Goal: Task Accomplishment & Management: Use online tool/utility

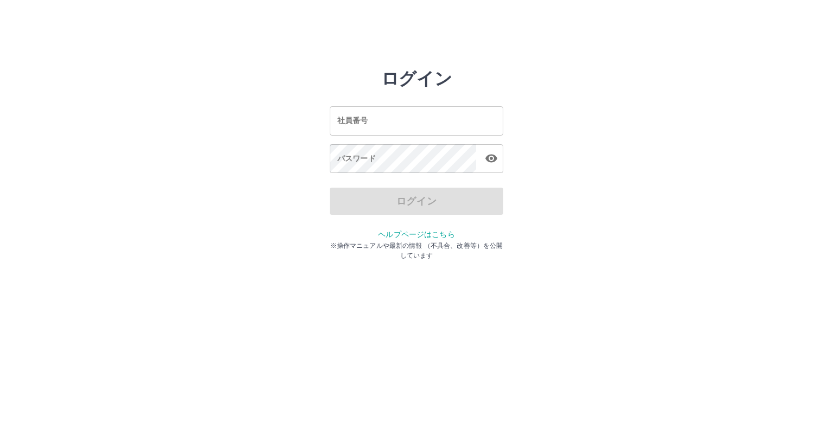
drag, startPoint x: 729, startPoint y: 1, endPoint x: 628, endPoint y: 39, distance: 108.5
click at [628, 40] on html "ログイン 社員番号 社員番号 パスワード パスワード ログイン ヘルプページはこちら ※操作マニュアルや最新の情報 （不具合、改善等）を公開しています" at bounding box center [416, 121] width 833 height 242
drag, startPoint x: 833, startPoint y: 1, endPoint x: 604, endPoint y: 42, distance: 232.2
click at [604, 42] on html "ログイン 社員番号 社員番号 パスワード パスワード ログイン ヘルプページはこちら ※操作マニュアルや最新の情報 （不具合、改善等）を公開しています" at bounding box center [416, 121] width 833 height 242
click at [441, 126] on input "社員番号" at bounding box center [417, 120] width 174 height 29
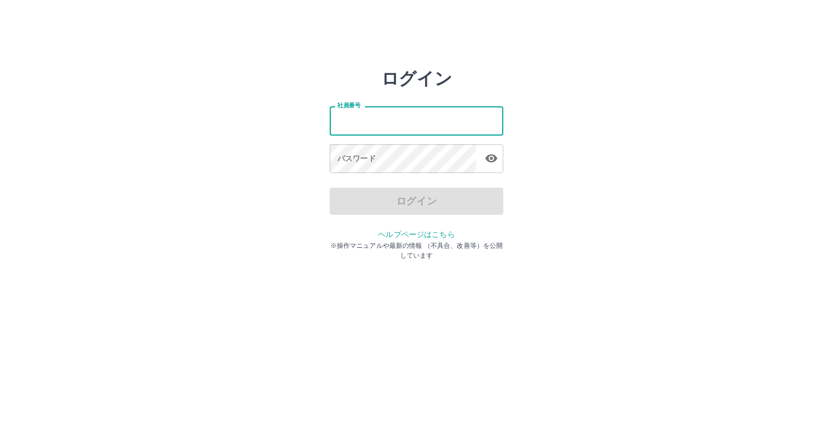
type input "*******"
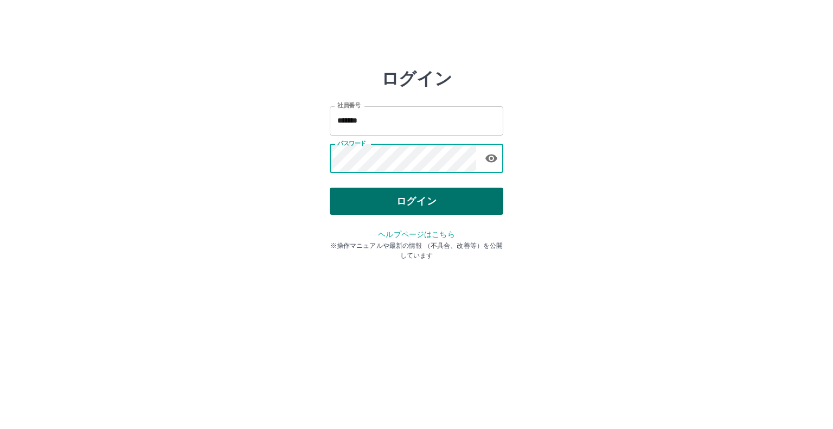
click at [416, 196] on button "ログイン" at bounding box center [417, 201] width 174 height 27
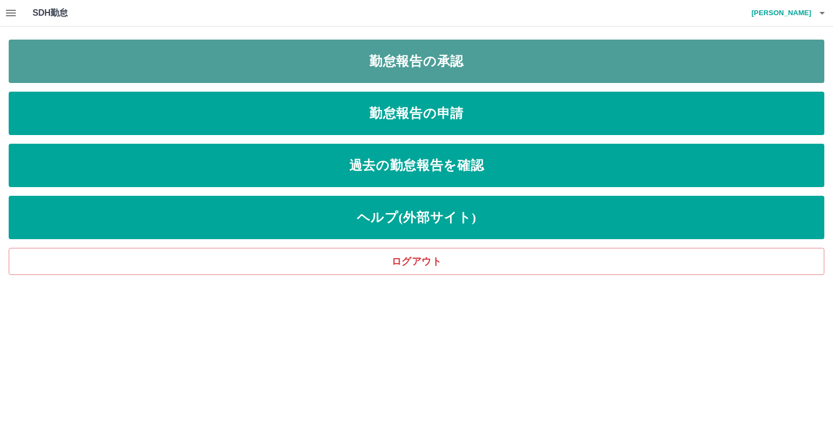
click at [456, 78] on link "勤怠報告の承認" at bounding box center [417, 61] width 816 height 43
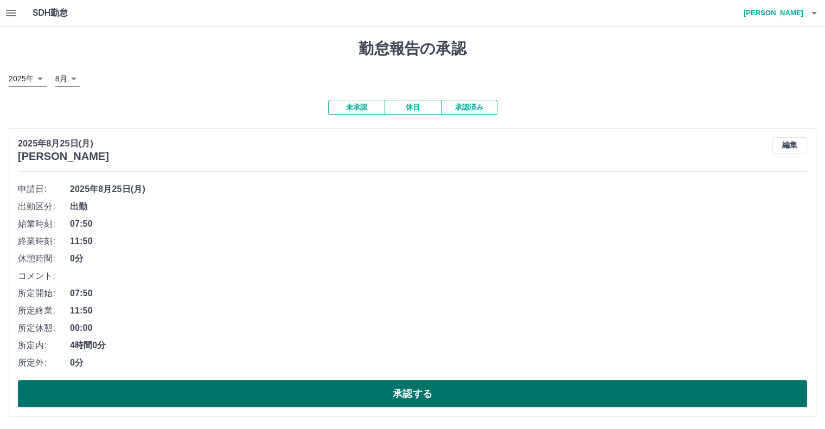
click at [333, 388] on button "承認する" at bounding box center [412, 393] width 789 height 27
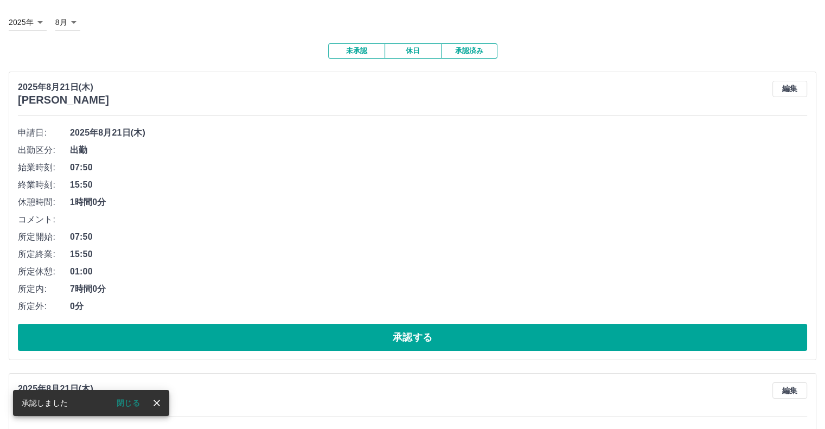
scroll to position [54, 0]
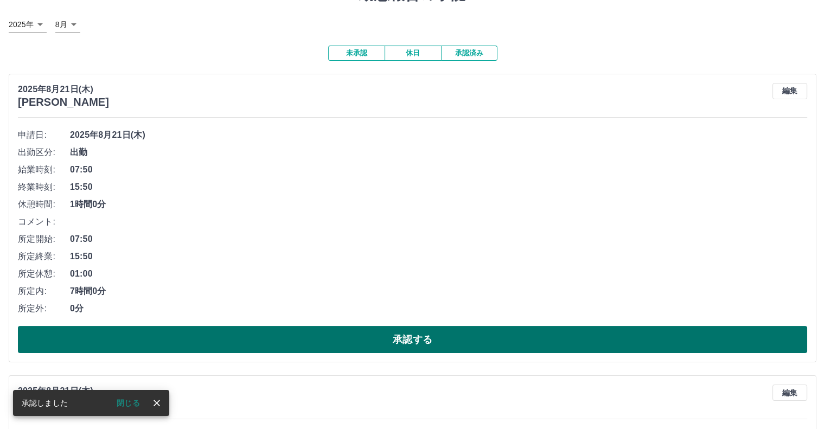
click at [349, 341] on button "承認する" at bounding box center [412, 339] width 789 height 27
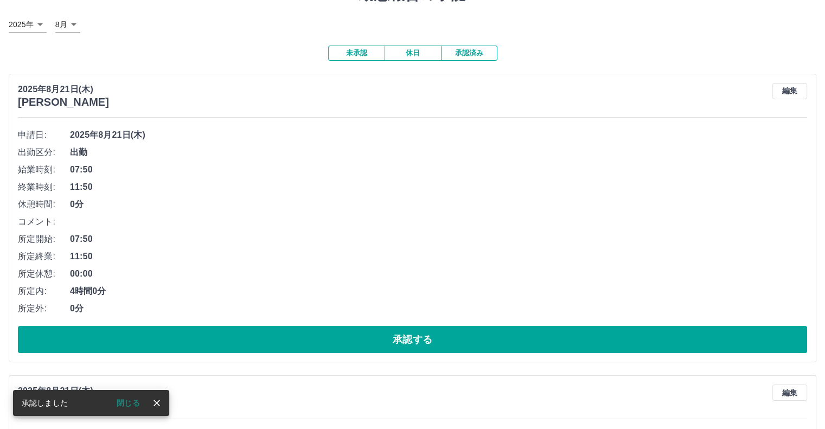
scroll to position [109, 0]
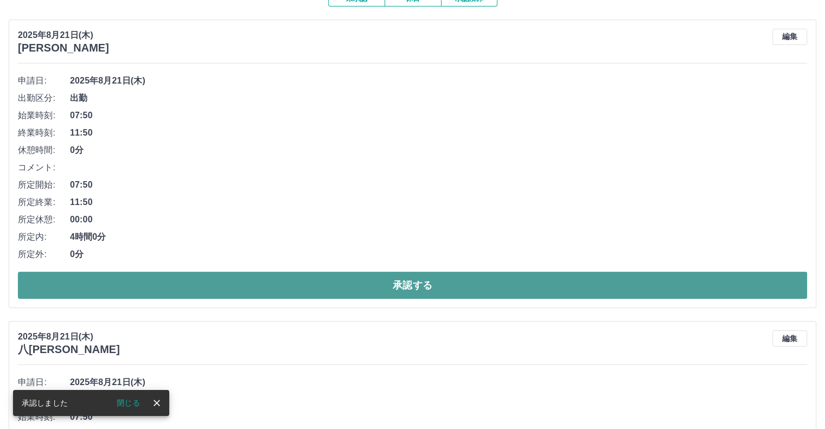
click at [356, 274] on button "承認する" at bounding box center [412, 285] width 789 height 27
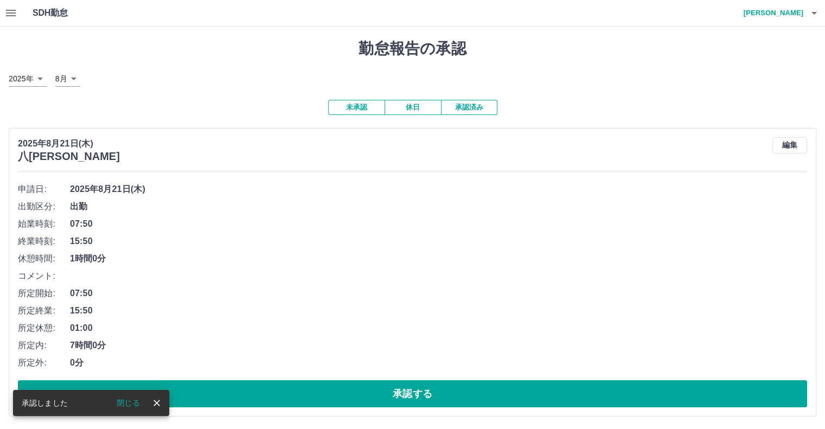
scroll to position [54, 0]
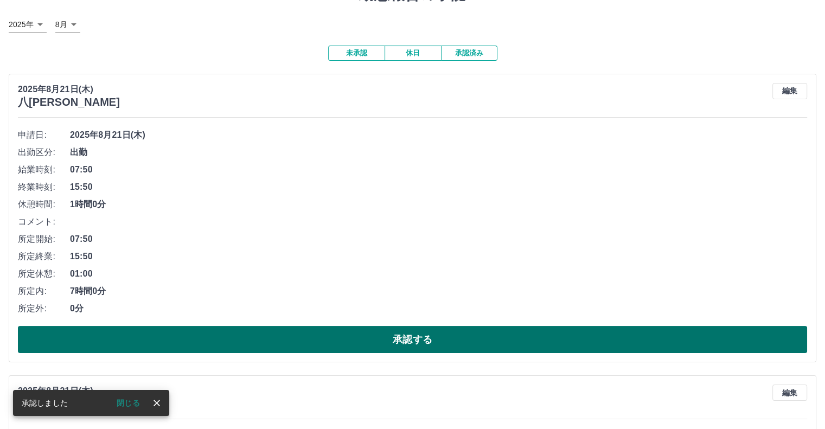
click at [384, 328] on button "承認する" at bounding box center [412, 339] width 789 height 27
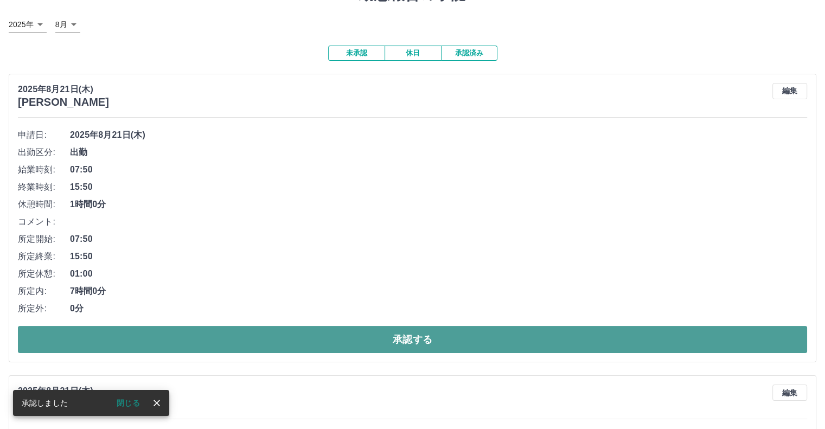
click at [397, 335] on button "承認する" at bounding box center [412, 339] width 789 height 27
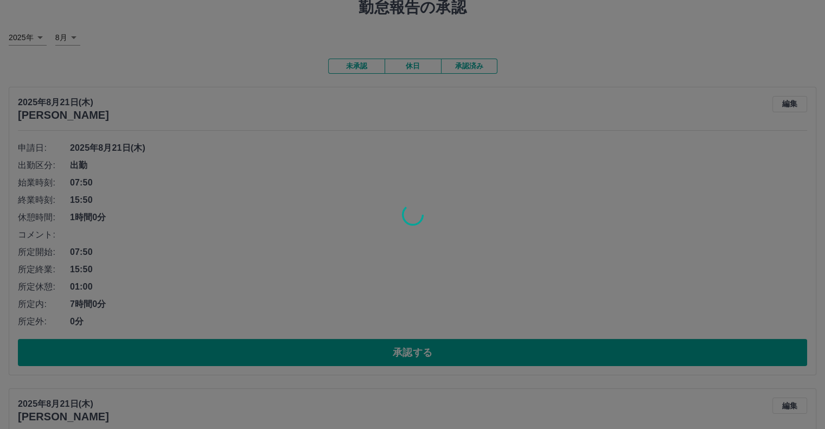
scroll to position [109, 0]
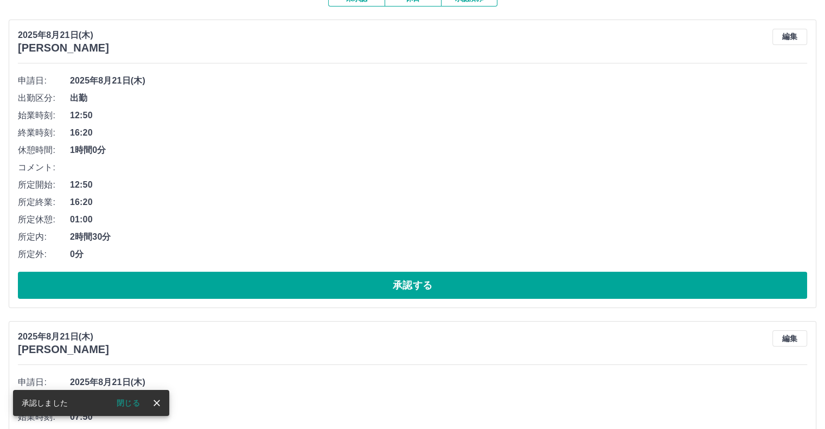
click at [374, 301] on div "[DATE] [PERSON_NAME] 編集 申請日: [DATE] 出勤区分: 出勤 始業時刻: 12:50 終業時刻: 16:20 休憩時間: 1時間0…" at bounding box center [413, 164] width 808 height 289
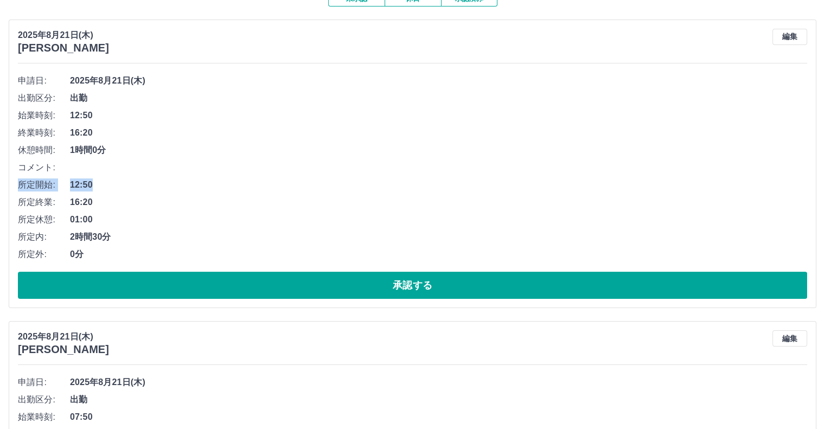
click at [575, 178] on ul "申請日: [DATE] 出勤区分: 出勤 始業時刻: 12:50 終業時刻: 16:20 休憩時間: 1時間0分 コメント: 所定開始: 12:50 所定終業…" at bounding box center [412, 167] width 789 height 191
click at [541, 184] on span "12:50" at bounding box center [438, 184] width 737 height 13
drag, startPoint x: 790, startPoint y: 33, endPoint x: 673, endPoint y: 71, distance: 123.2
click at [788, 34] on button "編集" at bounding box center [790, 37] width 35 height 16
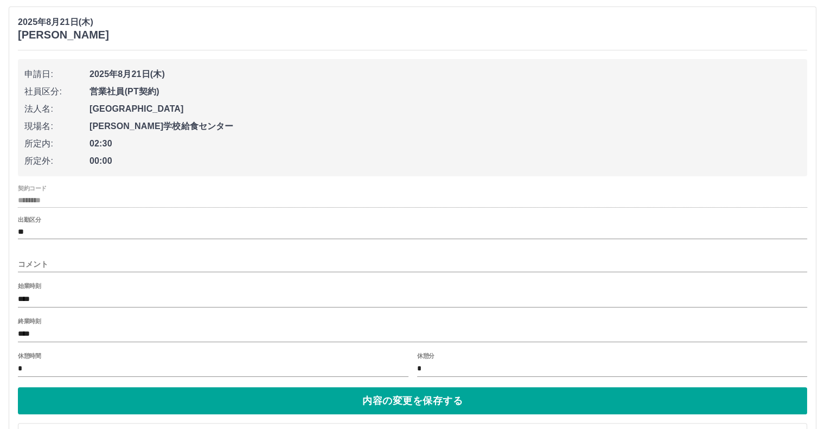
scroll to position [163, 0]
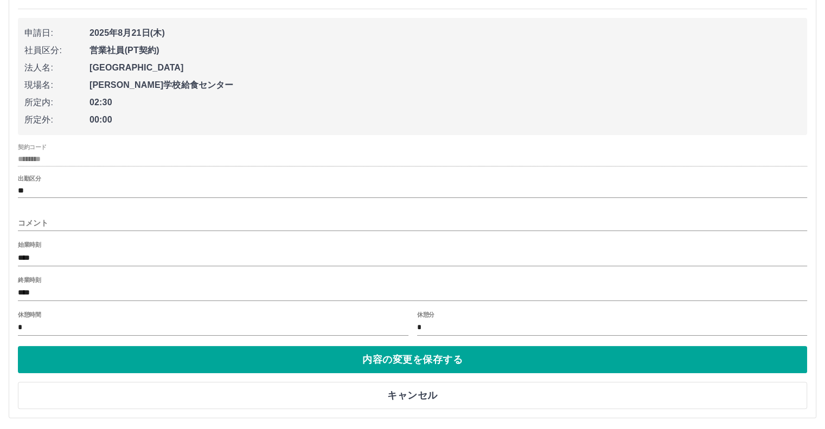
click at [107, 318] on div "休憩時間 *" at bounding box center [213, 324] width 391 height 26
click at [122, 329] on input "*" at bounding box center [213, 328] width 391 height 16
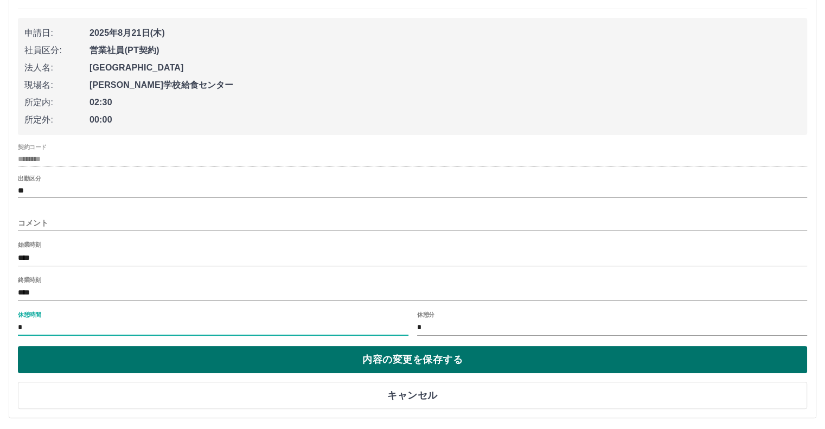
type input "*"
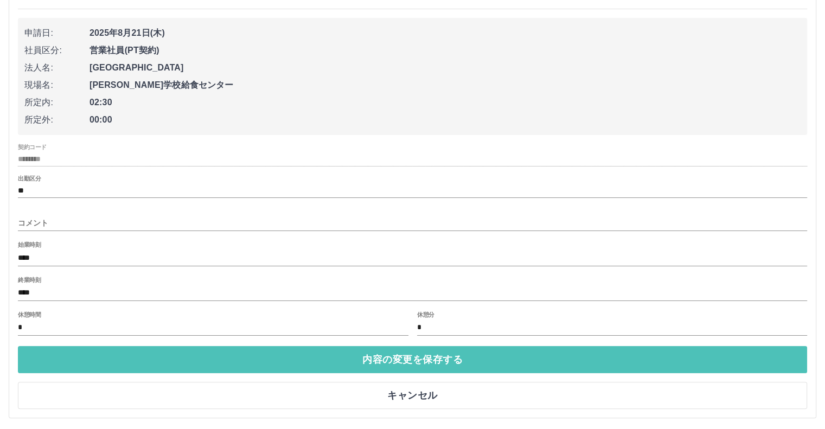
drag, startPoint x: 209, startPoint y: 358, endPoint x: 214, endPoint y: 366, distance: 10.0
click at [213, 366] on button "内容の変更を保存する" at bounding box center [412, 359] width 789 height 27
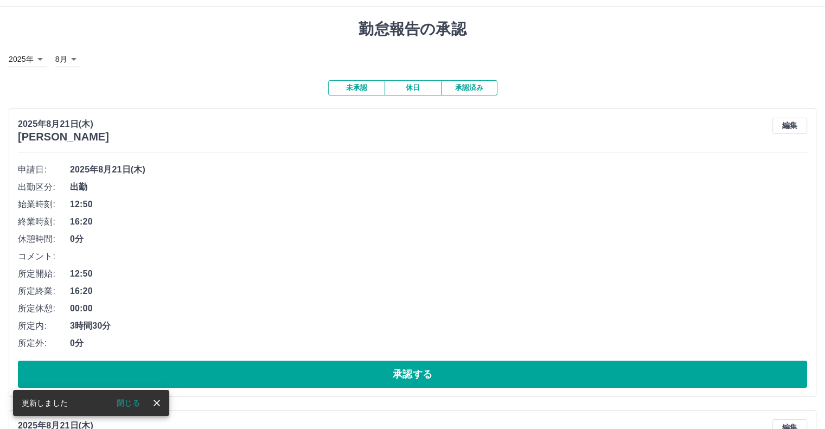
scroll to position [54, 0]
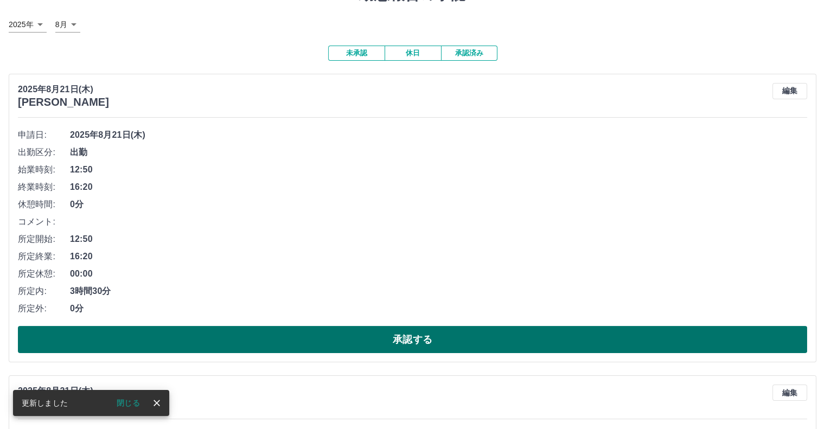
click at [159, 334] on button "承認する" at bounding box center [412, 339] width 789 height 27
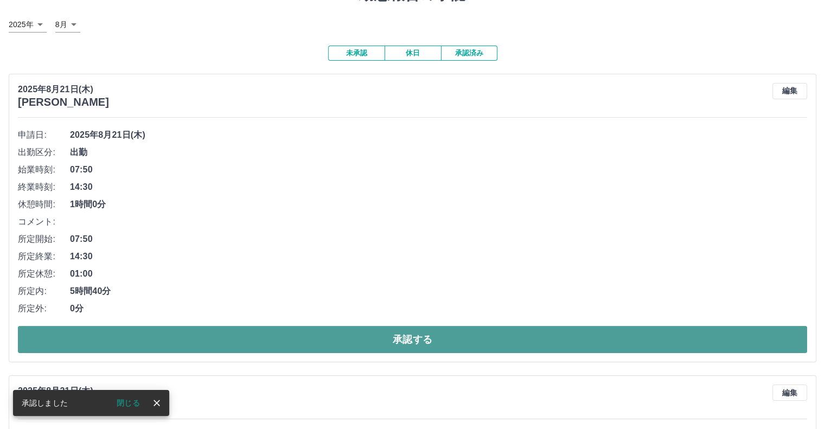
click at [268, 335] on button "承認する" at bounding box center [412, 339] width 789 height 27
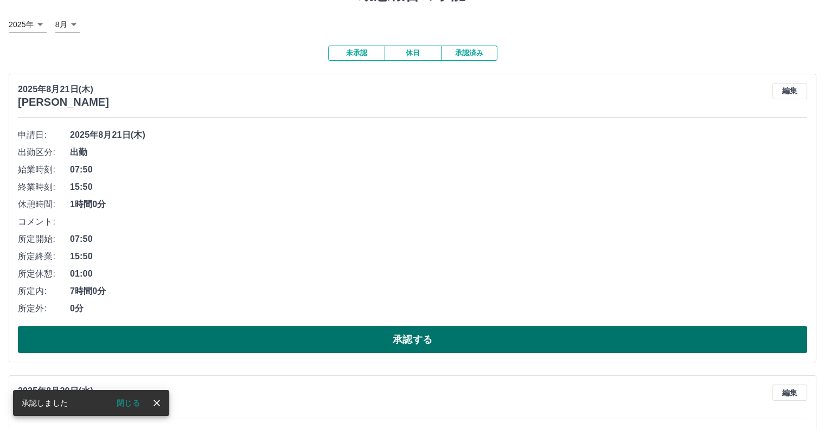
click at [250, 343] on button "承認する" at bounding box center [412, 339] width 789 height 27
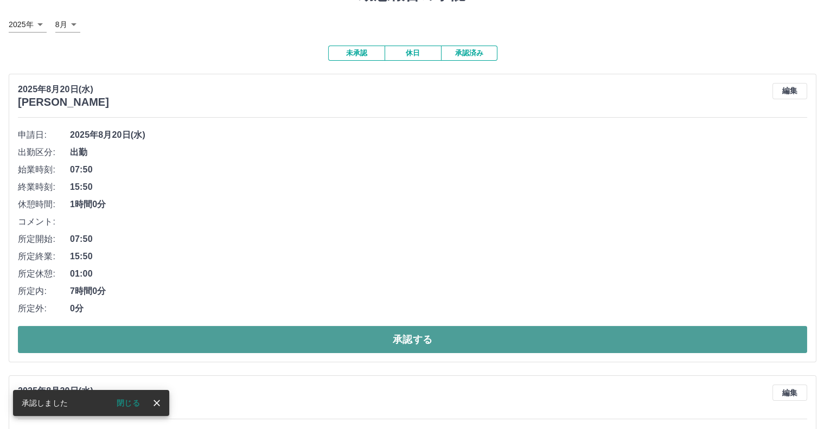
click at [265, 334] on button "承認する" at bounding box center [412, 339] width 789 height 27
click at [258, 345] on button "承認する" at bounding box center [412, 339] width 789 height 27
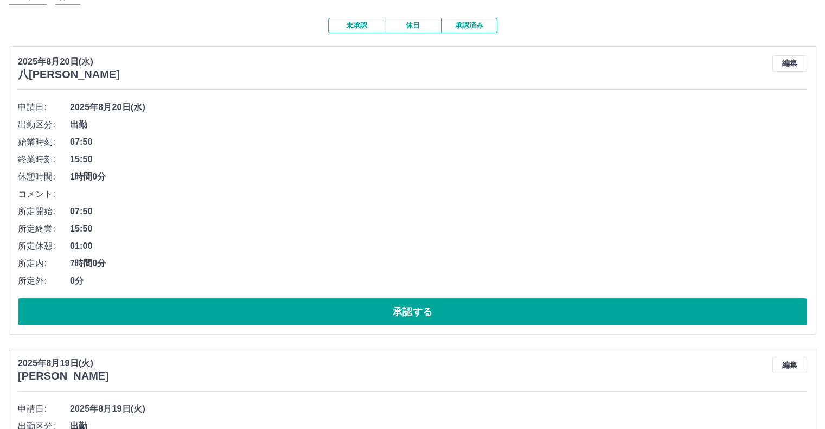
scroll to position [163, 0]
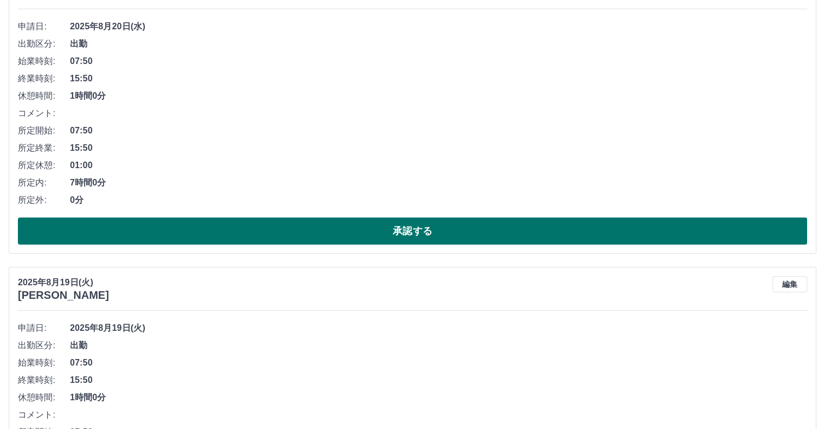
click at [349, 222] on button "承認する" at bounding box center [412, 231] width 789 height 27
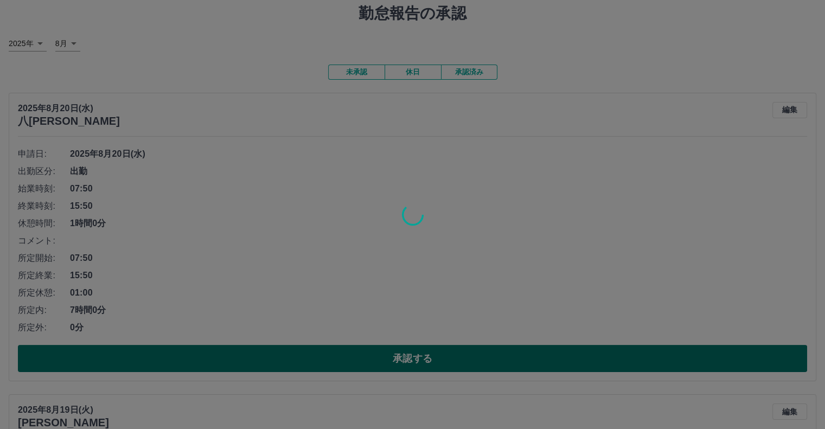
scroll to position [54, 0]
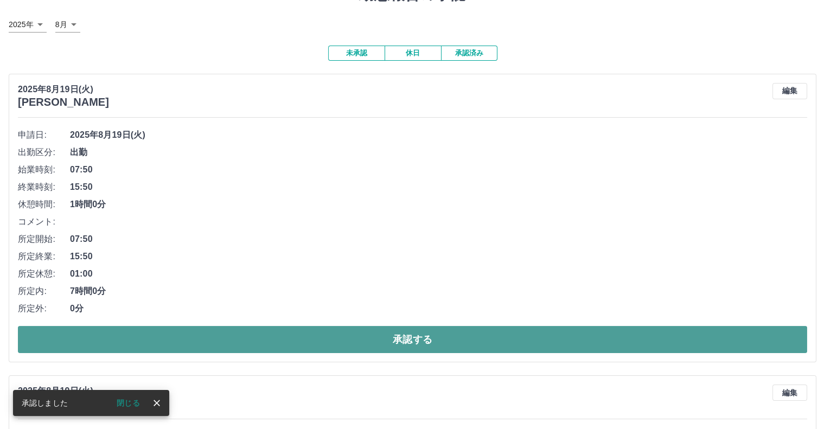
click at [411, 347] on button "承認する" at bounding box center [412, 339] width 789 height 27
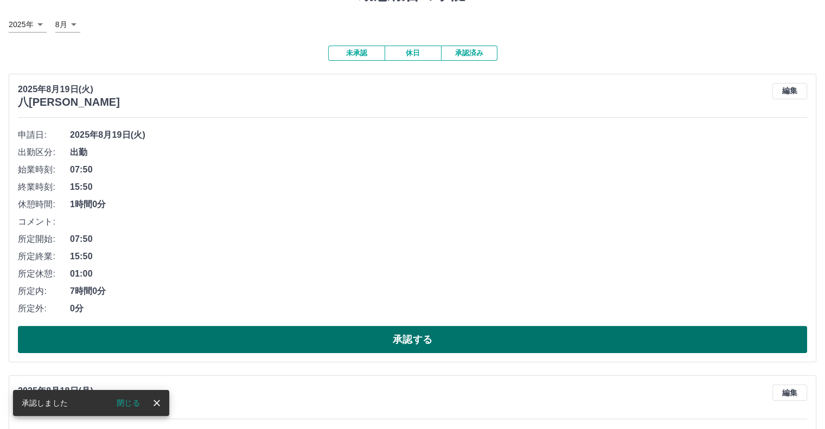
click at [410, 343] on button "承認する" at bounding box center [412, 339] width 789 height 27
click at [469, 336] on button "承認する" at bounding box center [412, 339] width 789 height 27
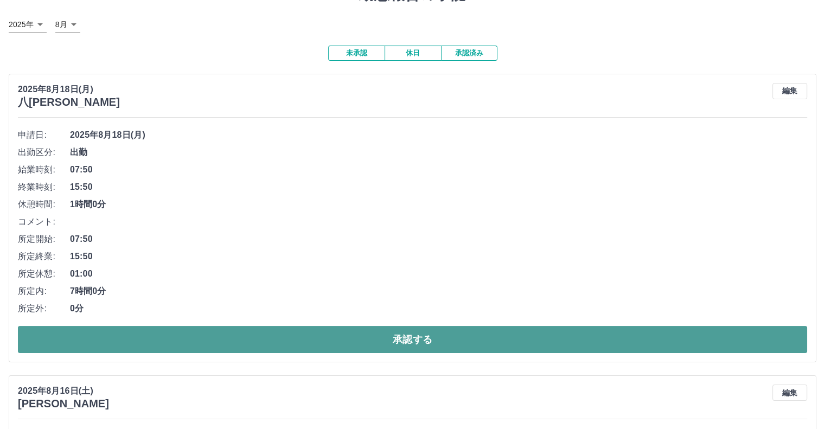
click at [470, 333] on button "承認する" at bounding box center [412, 339] width 789 height 27
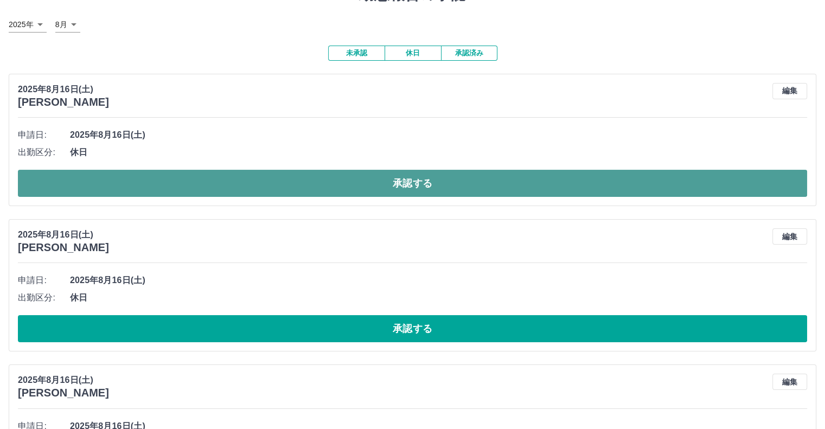
click at [319, 186] on button "承認する" at bounding box center [412, 183] width 789 height 27
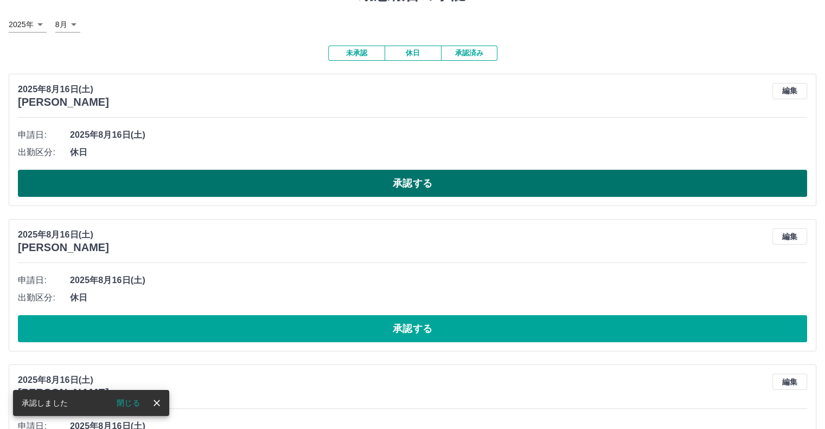
click at [340, 195] on button "承認する" at bounding box center [412, 183] width 789 height 27
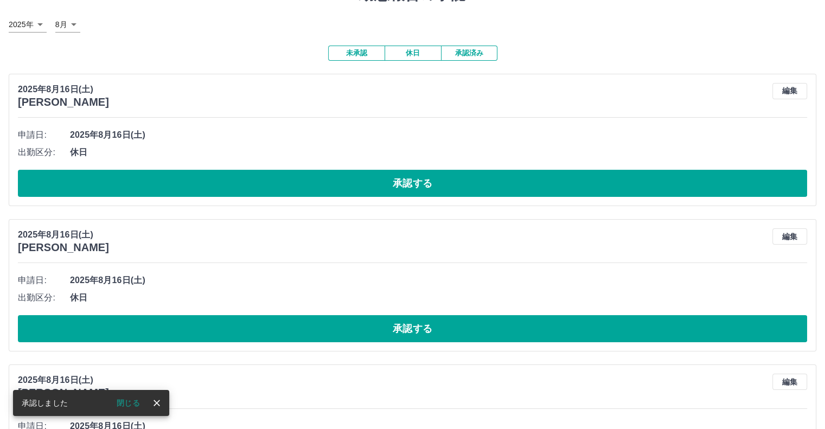
click at [352, 193] on button "承認する" at bounding box center [412, 183] width 789 height 27
